Goal: Communication & Community: Connect with others

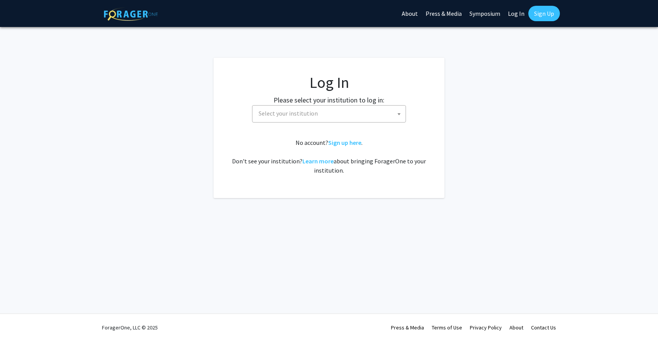
select select
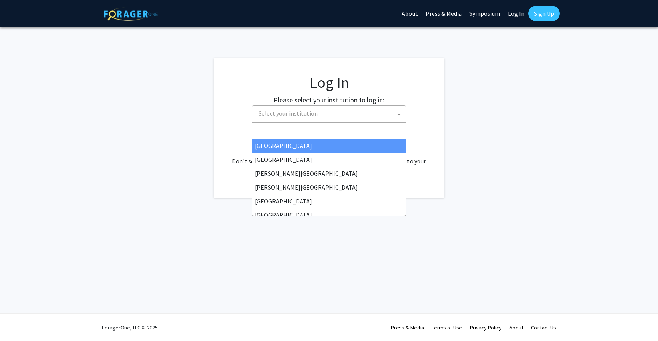
click at [311, 119] on span "Select your institution" at bounding box center [331, 113] width 150 height 16
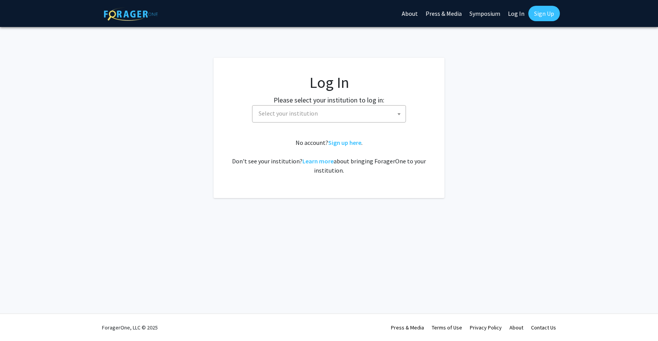
click at [503, 11] on link "Symposium" at bounding box center [485, 13] width 38 height 27
click at [515, 17] on link "Log In" at bounding box center [516, 13] width 24 height 27
click at [327, 112] on span "Select your institution" at bounding box center [331, 113] width 150 height 16
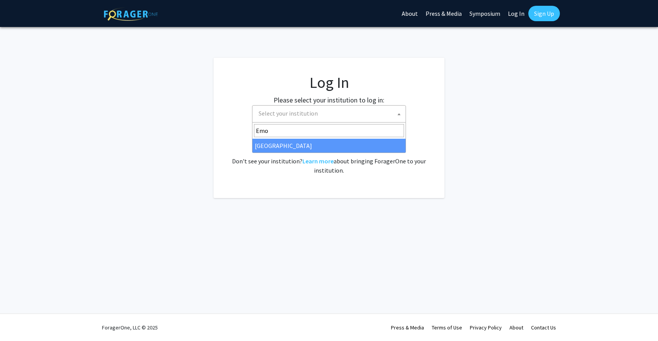
type input "Emo"
select select "12"
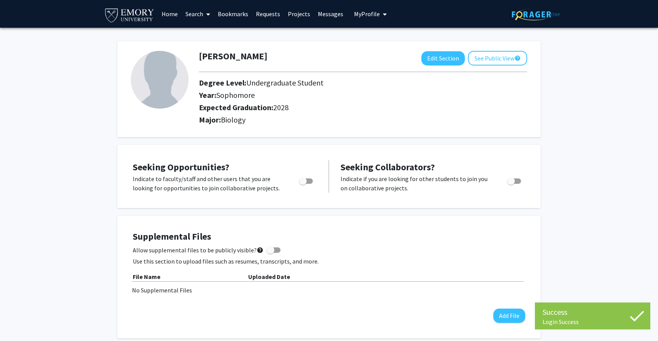
scroll to position [1, 0]
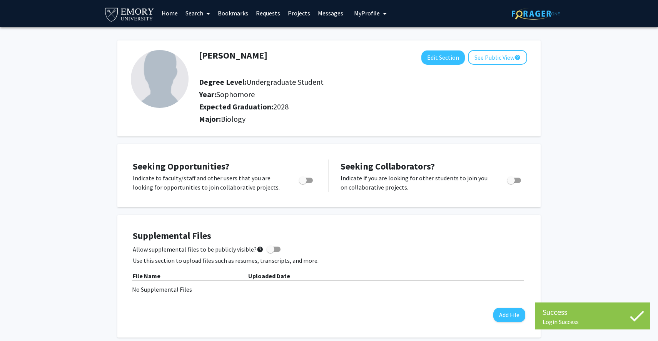
click at [332, 13] on link "Messages" at bounding box center [330, 13] width 33 height 27
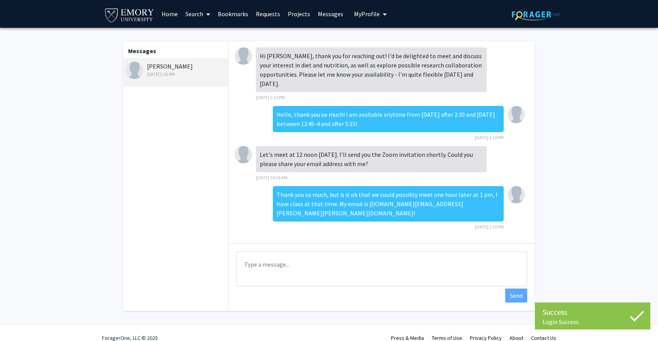
click at [167, 73] on div "[DATE] 2:10 PM" at bounding box center [176, 74] width 100 height 7
